Goal: Task Accomplishment & Management: Manage account settings

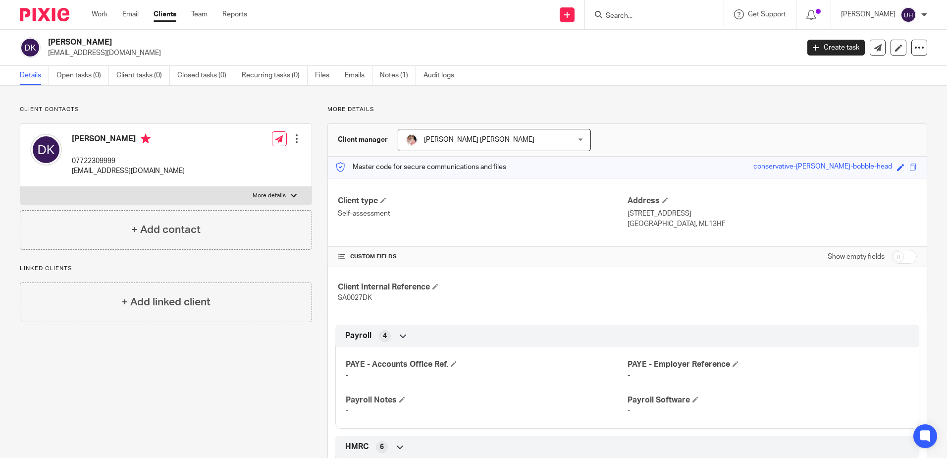
click at [645, 8] on form at bounding box center [658, 14] width 106 height 12
click at [631, 15] on input "Search" at bounding box center [649, 16] width 89 height 9
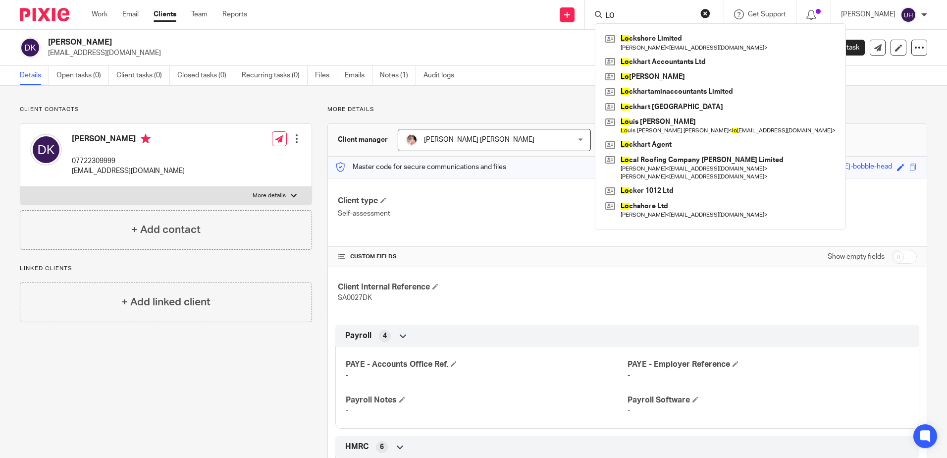
type input "L"
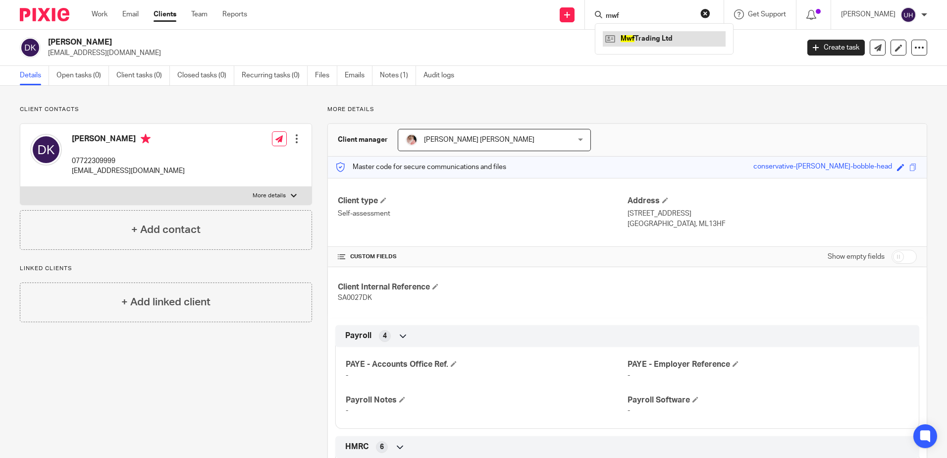
type input "mwf"
click at [640, 38] on link at bounding box center [664, 38] width 123 height 15
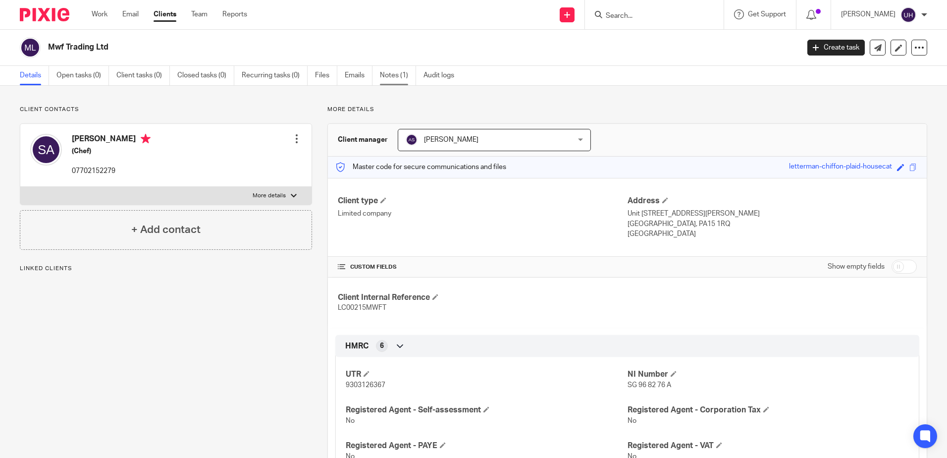
click at [391, 73] on link "Notes (1)" at bounding box center [398, 75] width 36 height 19
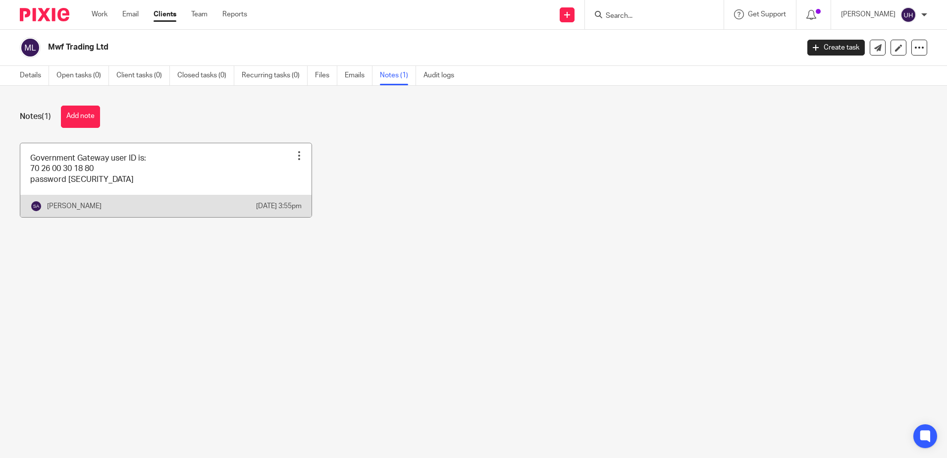
click at [227, 170] on link at bounding box center [165, 180] width 291 height 74
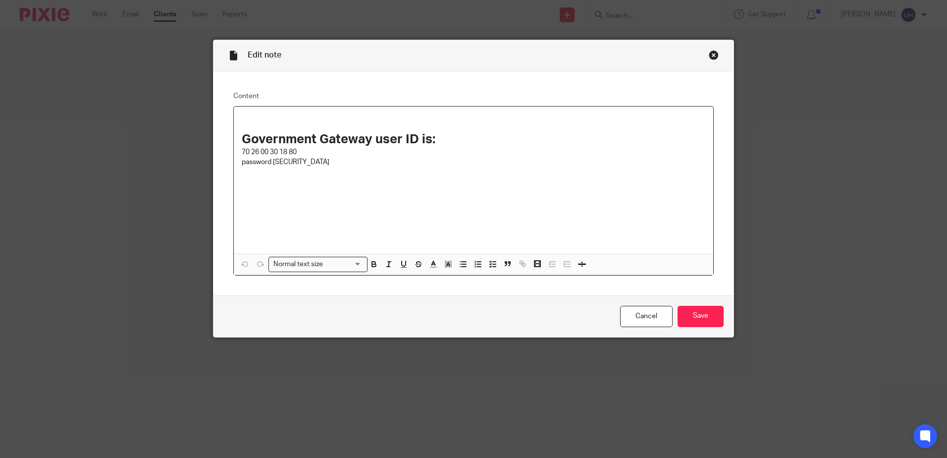
click at [276, 151] on p "70 26 00 30 18 80" at bounding box center [474, 152] width 464 height 10
copy p "70 26 00 30 18 80"
click at [278, 162] on p "password 199jn9SA!!" at bounding box center [474, 162] width 464 height 10
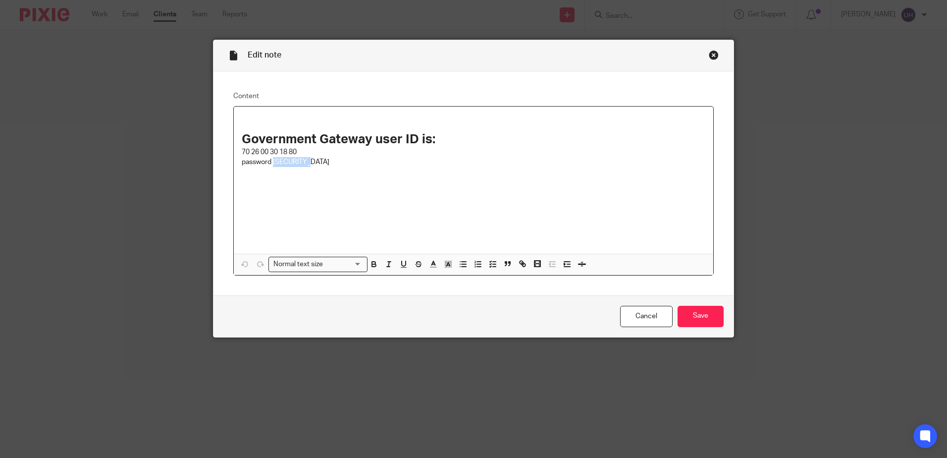
drag, startPoint x: 278, startPoint y: 162, endPoint x: 310, endPoint y: 166, distance: 32.0
click at [310, 166] on p "password 199jn9SA!!" at bounding box center [474, 162] width 464 height 10
copy p "199jn9SA!!"
click at [724, 325] on div "Cancel Save" at bounding box center [474, 316] width 520 height 42
click at [695, 318] on input "Save" at bounding box center [701, 316] width 46 height 21
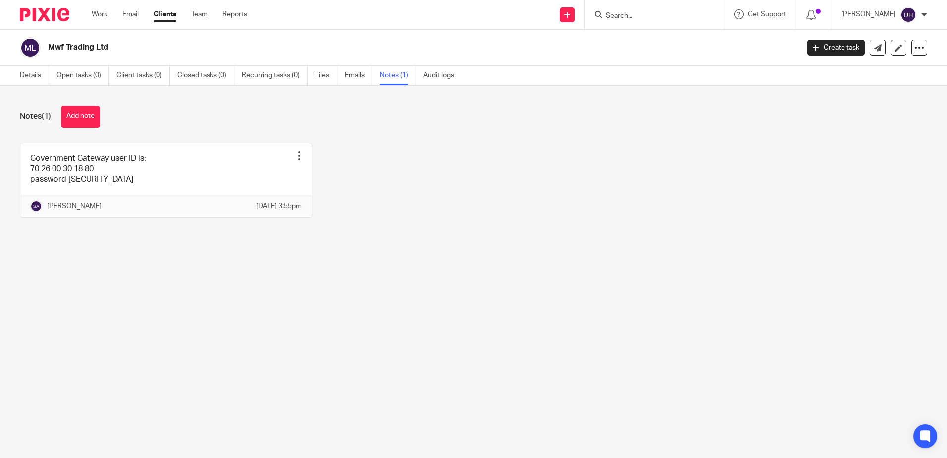
click at [668, 15] on input "Search" at bounding box center [649, 16] width 89 height 9
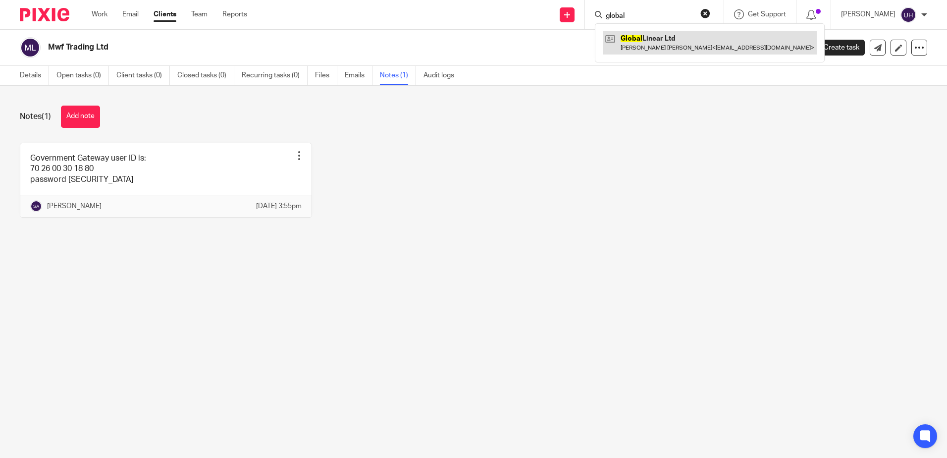
type input "global"
click at [662, 53] on link at bounding box center [710, 42] width 214 height 23
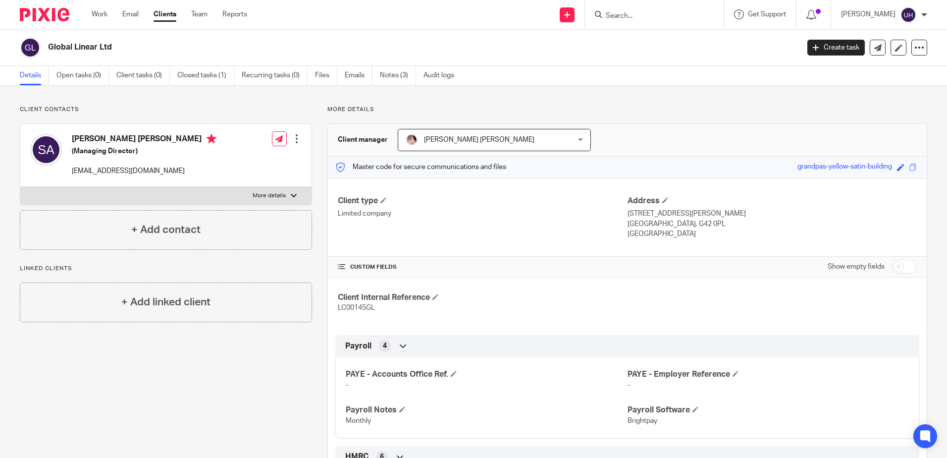
click at [631, 18] on input "Search" at bounding box center [649, 16] width 89 height 9
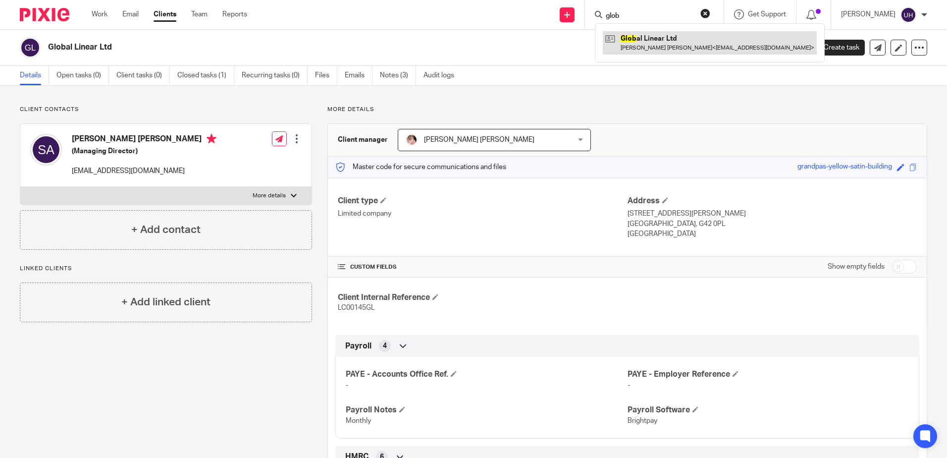
type input "glob"
click at [648, 41] on link at bounding box center [710, 42] width 214 height 23
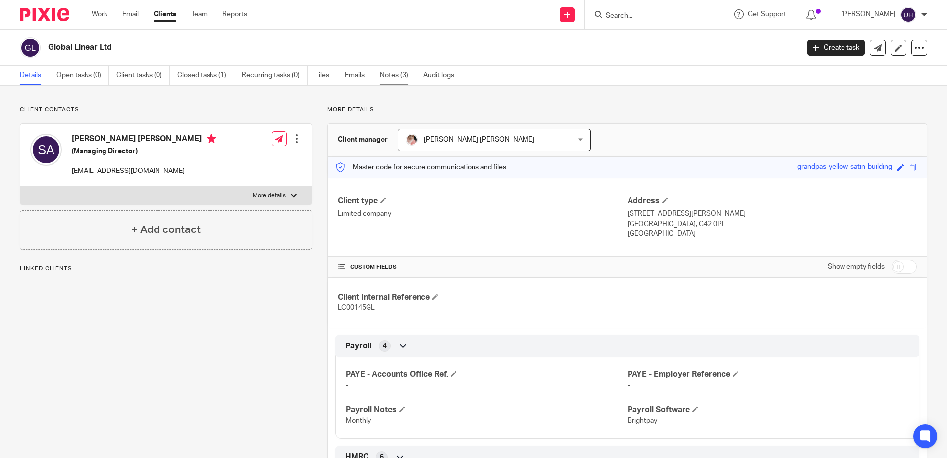
click at [405, 79] on link "Notes (3)" at bounding box center [398, 75] width 36 height 19
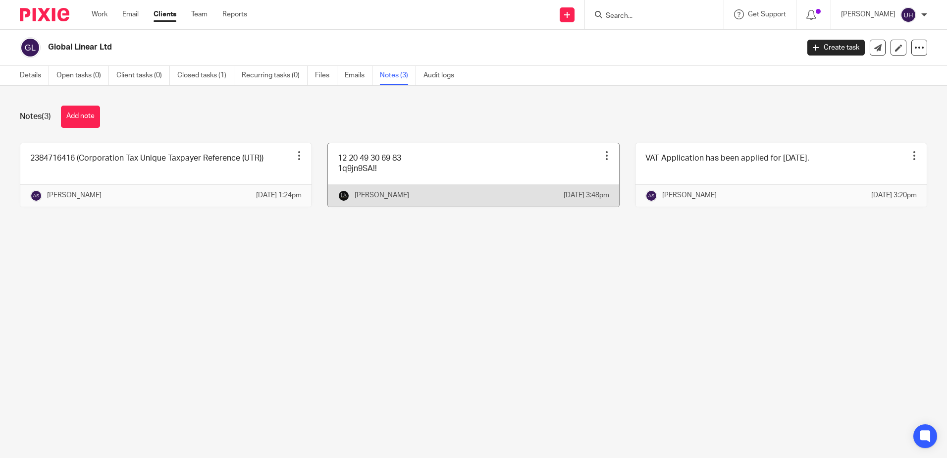
click at [414, 168] on link at bounding box center [473, 174] width 291 height 63
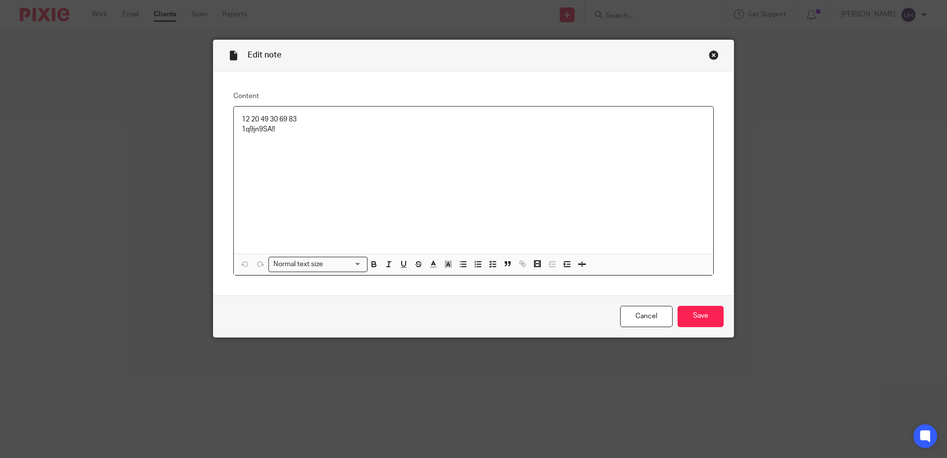
click at [270, 119] on p "12 20 49 30 69 83" at bounding box center [474, 119] width 464 height 10
copy p "12 20 49 30 69 83"
click at [253, 130] on p "1q9jn9SA!!" at bounding box center [474, 129] width 464 height 10
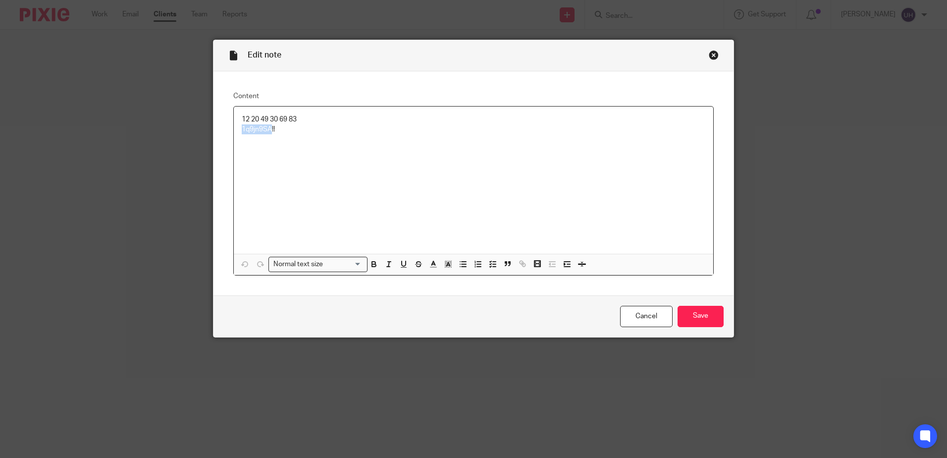
click at [253, 130] on p "1q9jn9SA!!" at bounding box center [474, 129] width 464 height 10
click at [252, 130] on p "1q9jn9SA!!" at bounding box center [474, 129] width 464 height 10
copy p "1q9jn9SA!!"
click at [715, 313] on input "Save" at bounding box center [701, 316] width 46 height 21
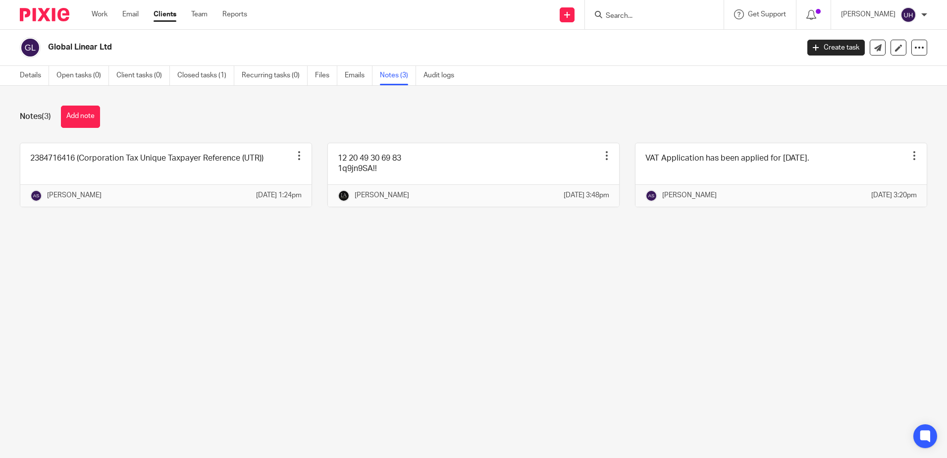
click at [636, 16] on input "Search" at bounding box center [649, 16] width 89 height 9
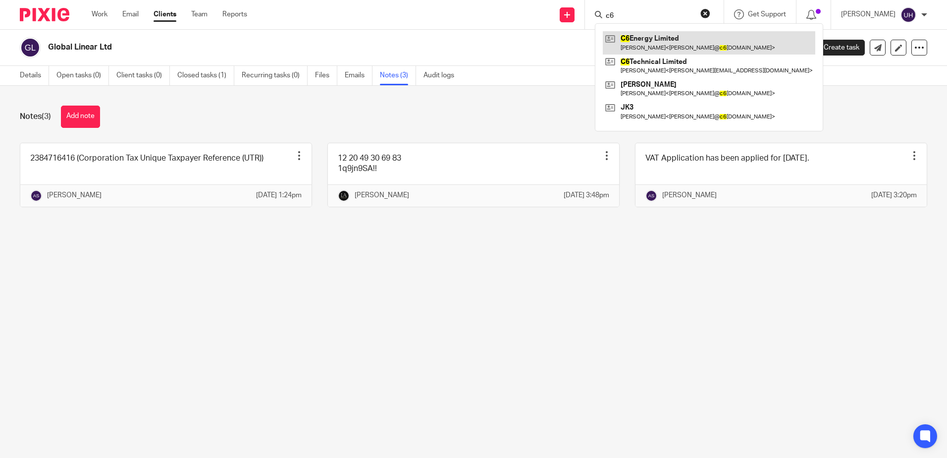
type input "c6"
click at [676, 41] on link at bounding box center [709, 42] width 213 height 23
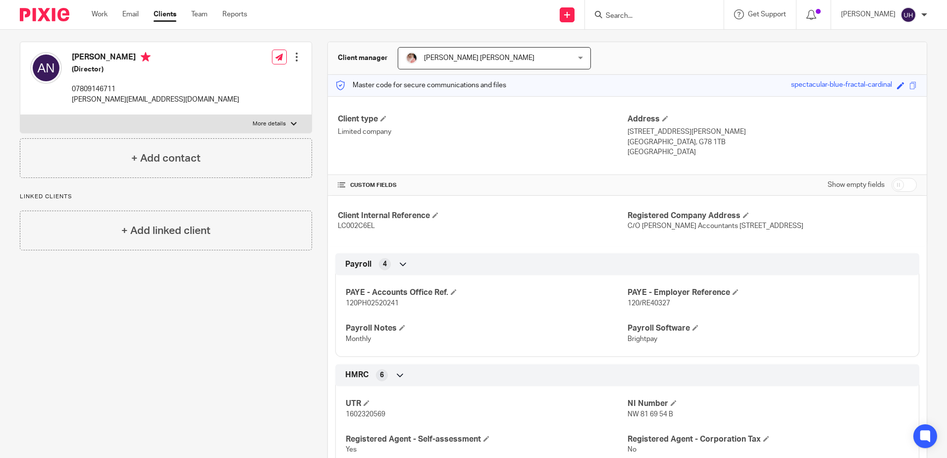
scroll to position [99, 0]
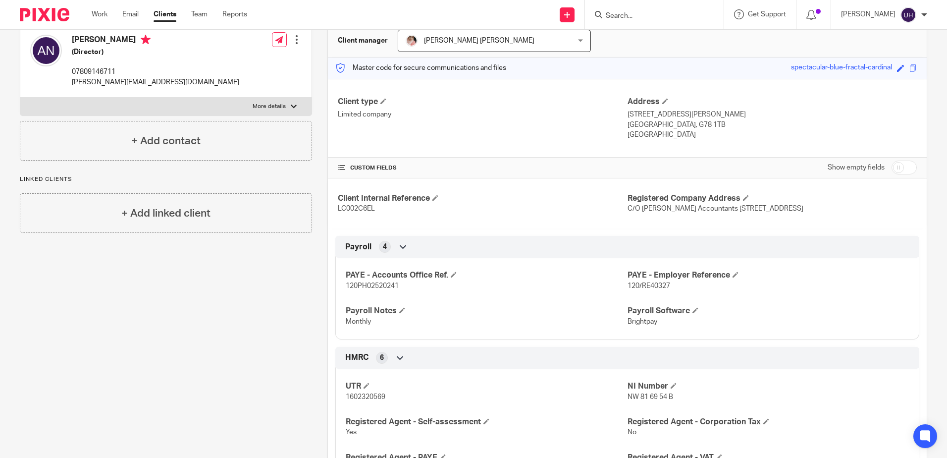
click at [373, 400] on span "1602320569" at bounding box center [366, 396] width 40 height 7
copy span "1602320569"
click at [798, 339] on div "PAYE - Accounts Office Ref. 120PH02520241 PAYE - Employer Reference 120/RE40327…" at bounding box center [627, 294] width 584 height 89
